Goal: Information Seeking & Learning: Learn about a topic

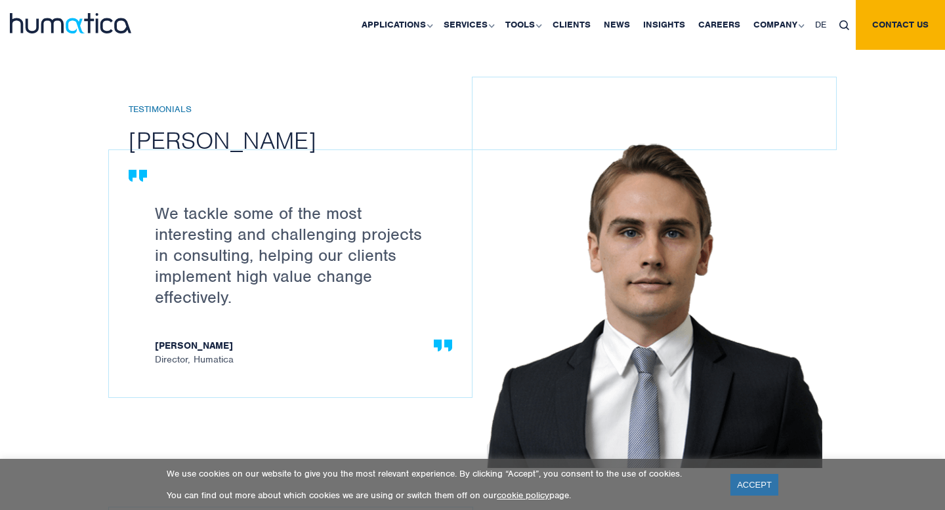
scroll to position [1397, 0]
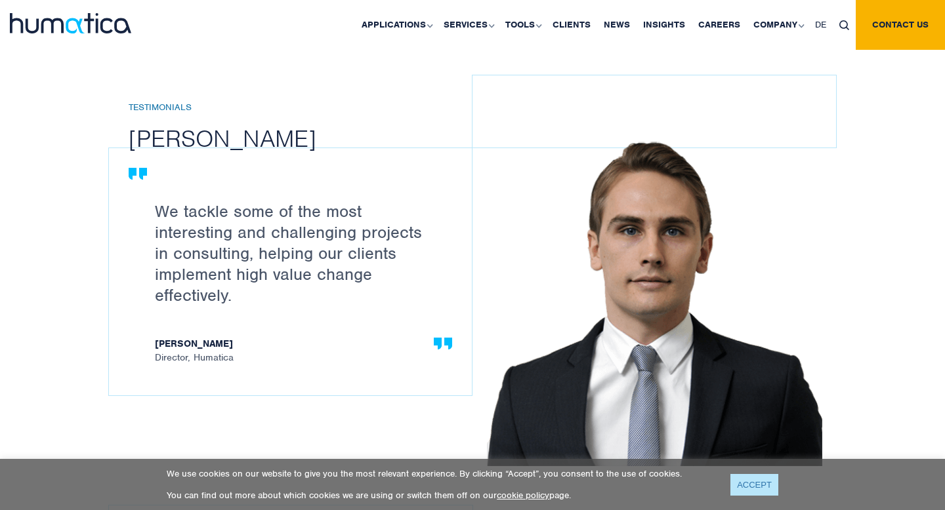
click at [745, 490] on link "ACCEPT" at bounding box center [754, 485] width 48 height 22
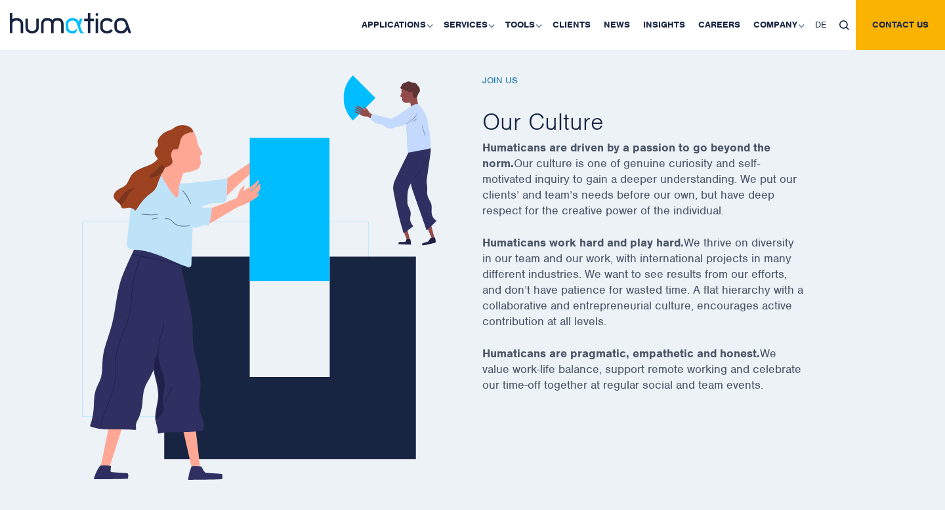
scroll to position [0, 0]
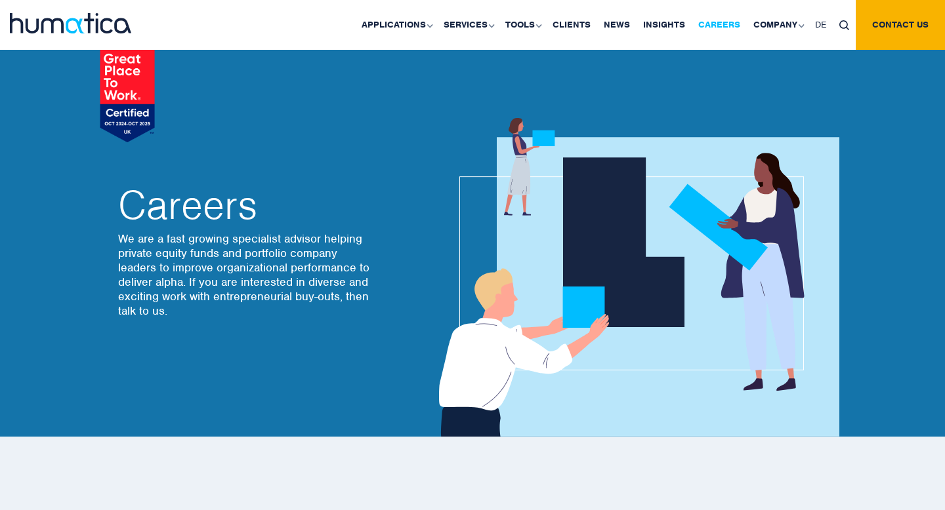
click at [716, 22] on link "Careers" at bounding box center [718, 25] width 55 height 50
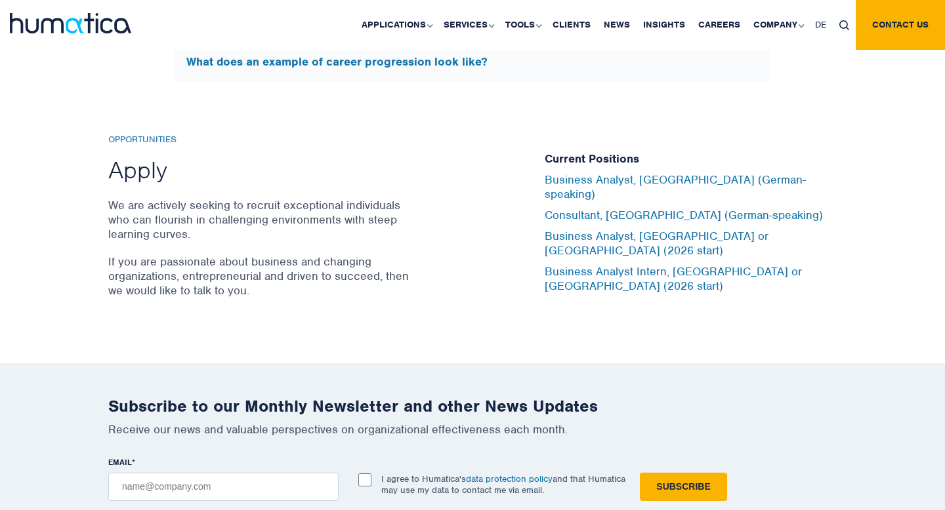
scroll to position [4296, 0]
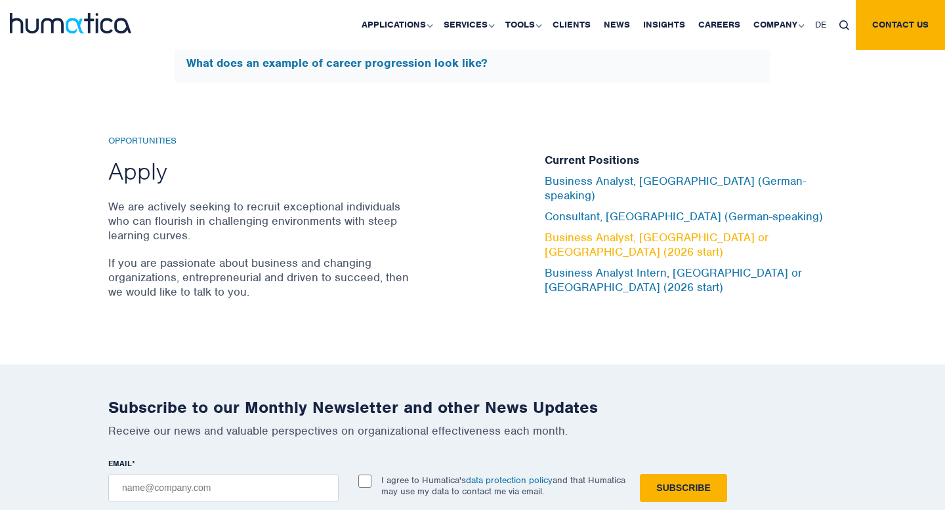
click at [572, 235] on link "Business Analyst, [GEOGRAPHIC_DATA] or [GEOGRAPHIC_DATA] (2026 start)" at bounding box center [656, 244] width 224 height 29
